Goal: Transaction & Acquisition: Purchase product/service

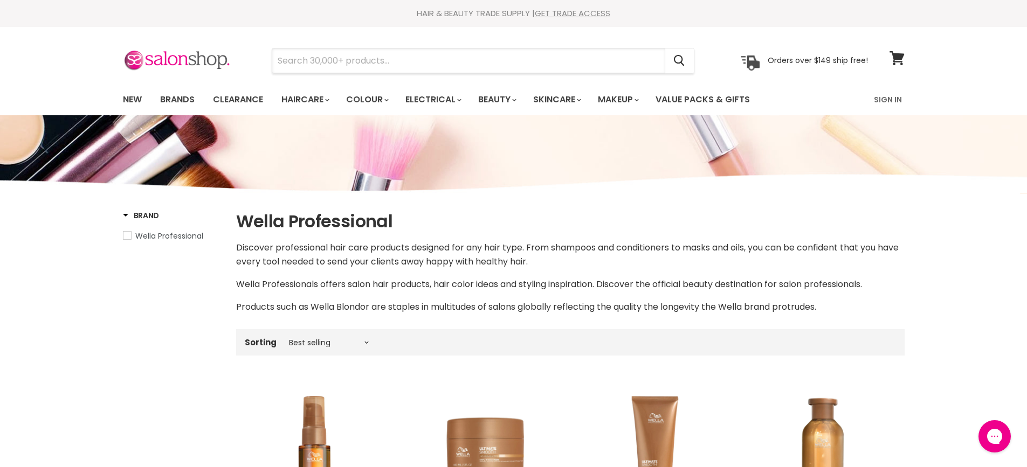
click at [379, 61] on input "Search" at bounding box center [468, 60] width 393 height 25
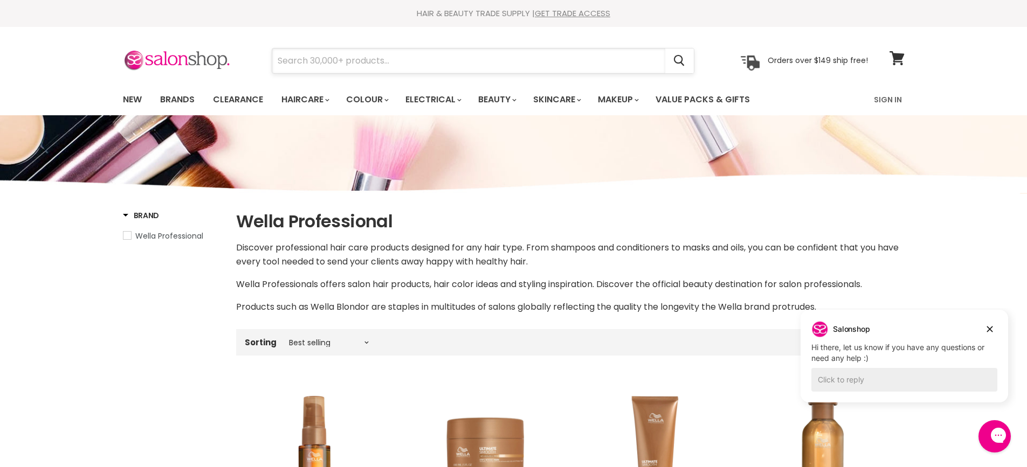
click at [364, 68] on input "Search" at bounding box center [468, 60] width 393 height 25
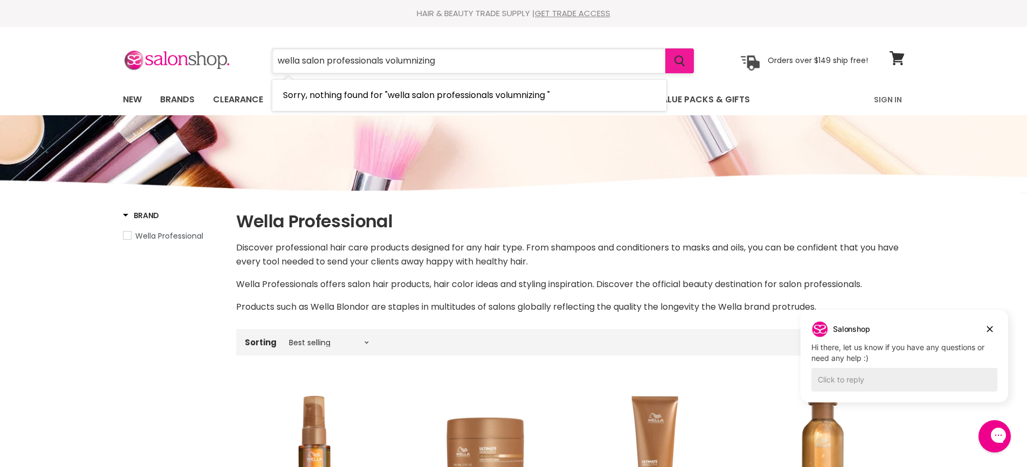
type input "wella salon professionals volumnizing"
click at [673, 57] on button "Search" at bounding box center [679, 60] width 29 height 25
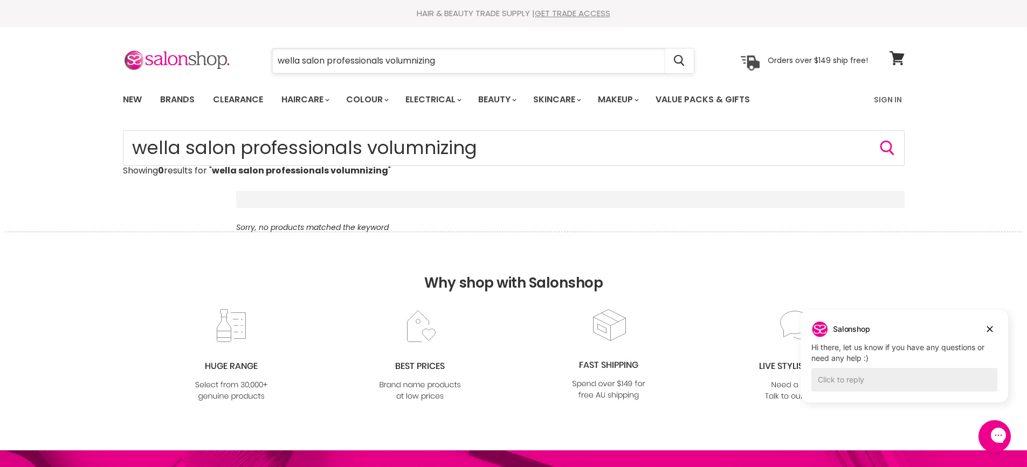
click at [473, 64] on input "wella salon professionals volumnizing" at bounding box center [468, 60] width 393 height 25
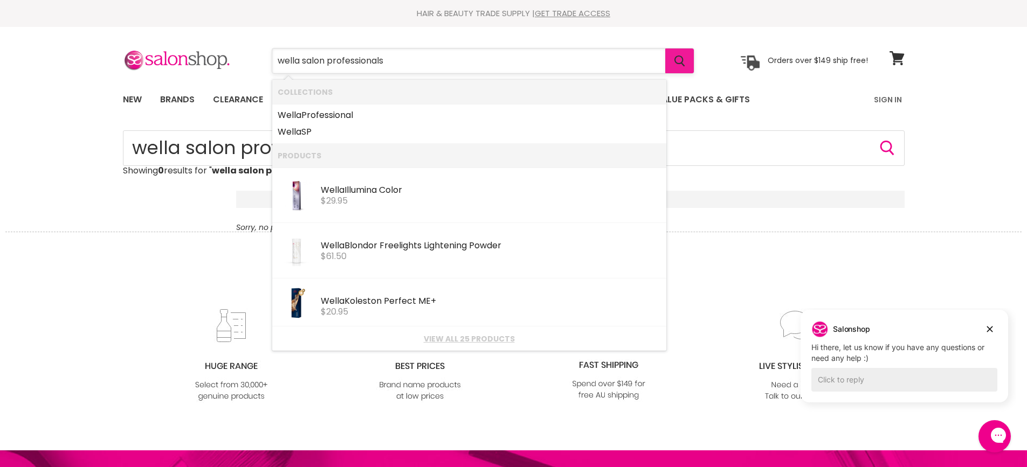
type input "wella salon professionals"
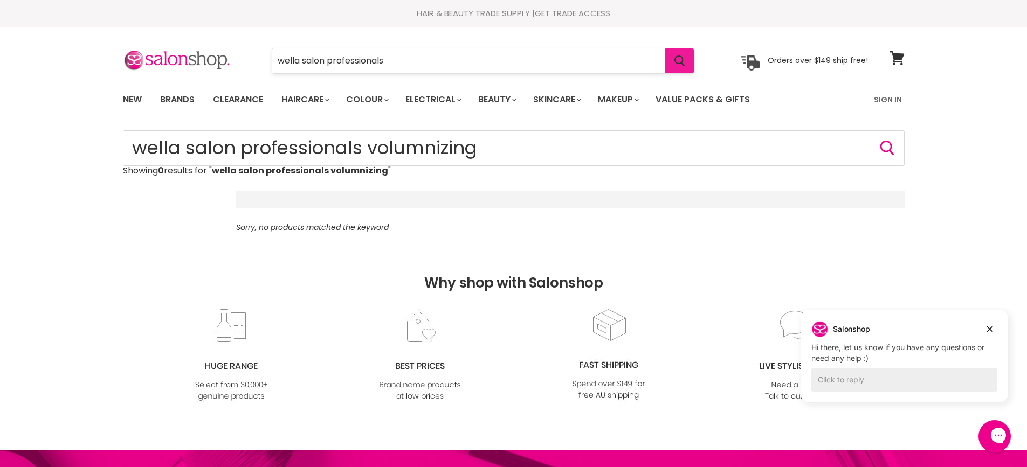
click at [679, 64] on icon "Search" at bounding box center [679, 61] width 10 height 11
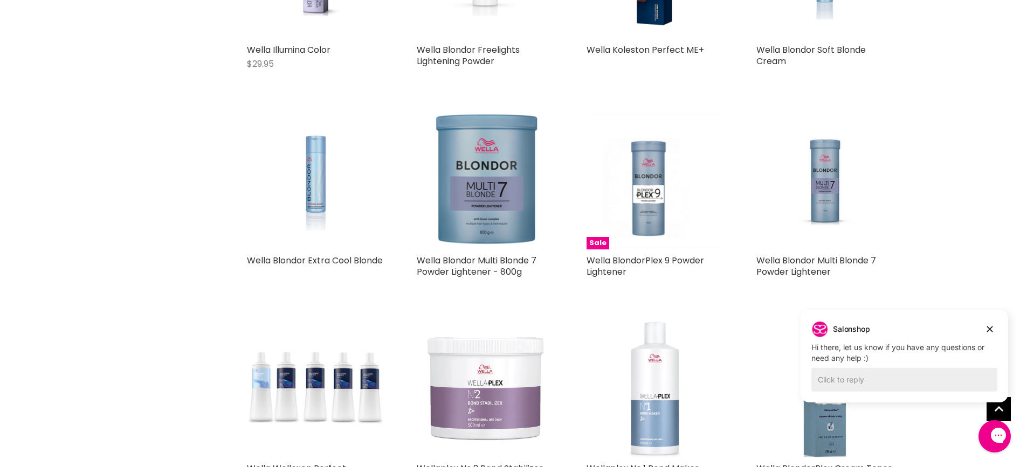
scroll to position [556, 0]
